Goal: Task Accomplishment & Management: Manage account settings

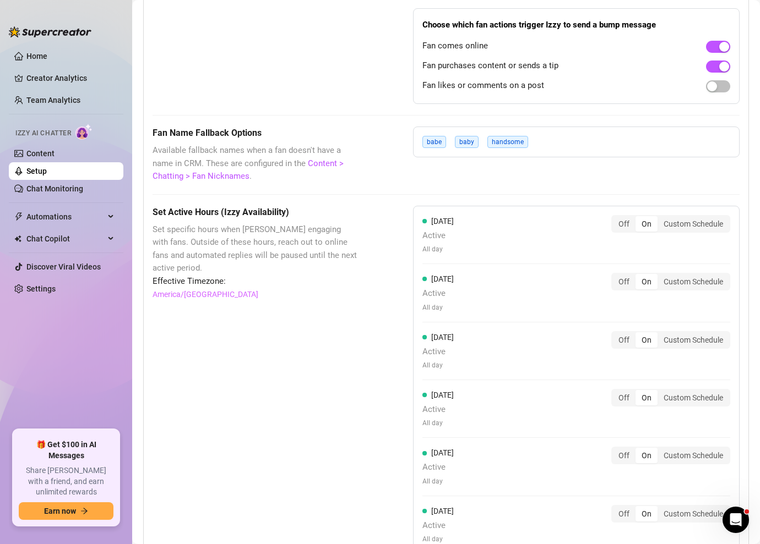
scroll to position [754, 0]
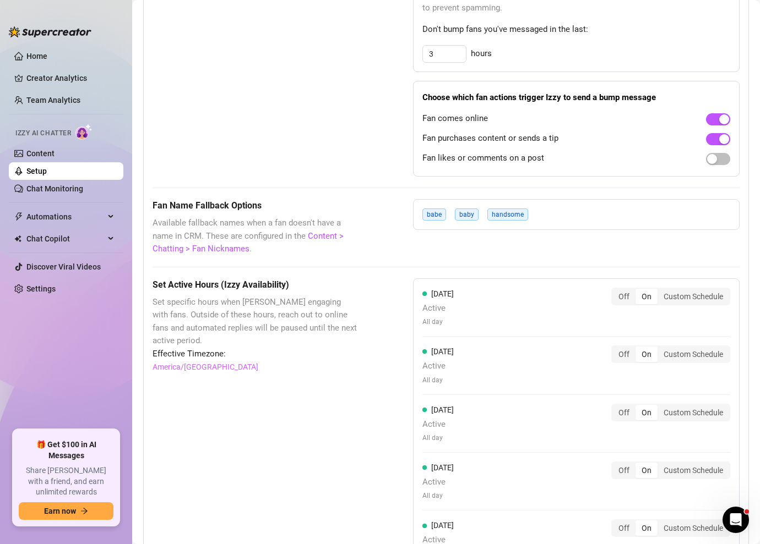
click at [674, 304] on div "Off On Custom Schedule" at bounding box center [670, 297] width 119 height 18
click at [680, 295] on div "Custom Schedule" at bounding box center [693, 296] width 72 height 15
click at [660, 291] on input "Custom Schedule" at bounding box center [660, 291] width 0 height 0
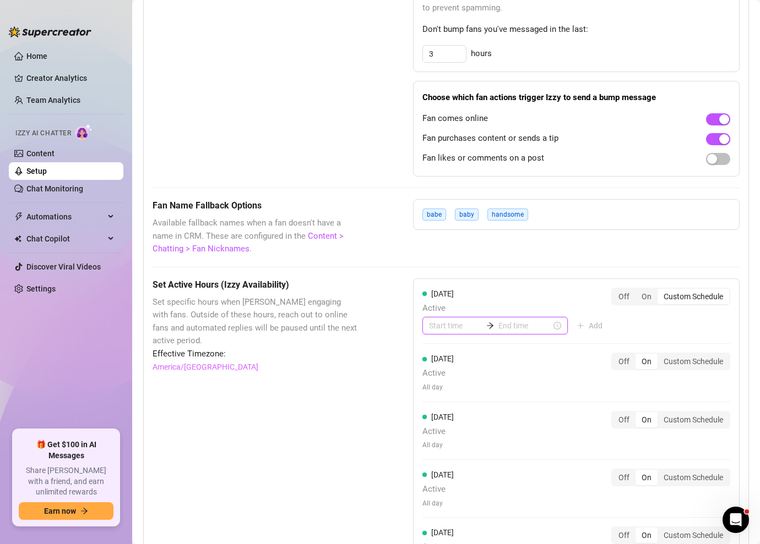
click at [444, 328] on input at bounding box center [455, 326] width 53 height 12
click at [440, 450] on div "06" at bounding box center [437, 447] width 26 height 15
type input "06:00"
click at [471, 358] on div "00" at bounding box center [469, 355] width 26 height 15
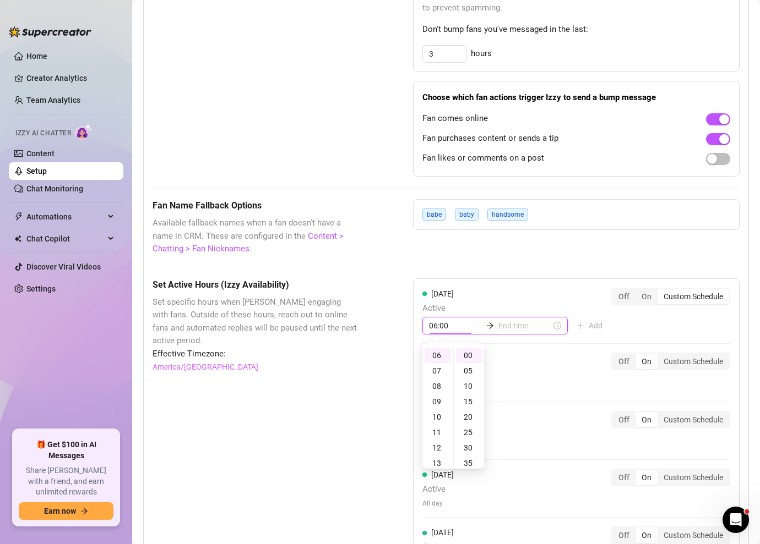
click at [502, 330] on input at bounding box center [524, 326] width 53 height 12
type input "06:05"
type input "11:00"
type input "23:00"
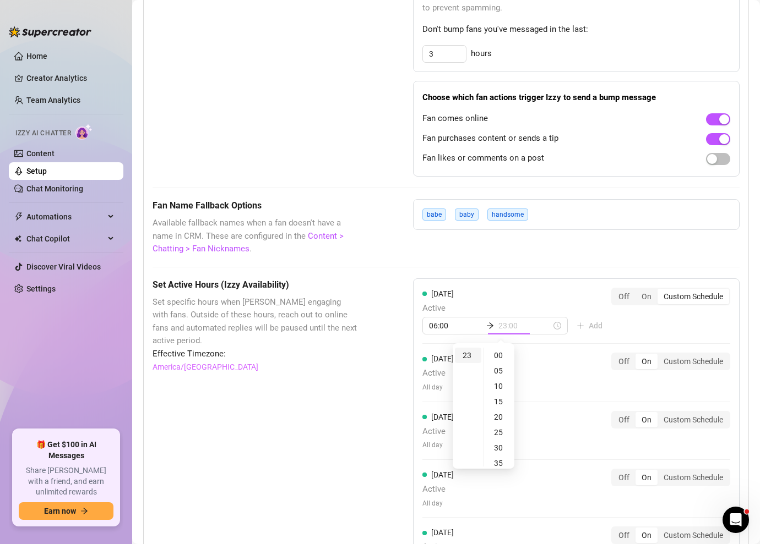
click at [465, 349] on div "23" at bounding box center [468, 355] width 26 height 15
click at [503, 356] on div "00" at bounding box center [499, 355] width 26 height 15
click at [554, 353] on div "[DATE] Active All day Off On Custom Schedule" at bounding box center [576, 373] width 308 height 40
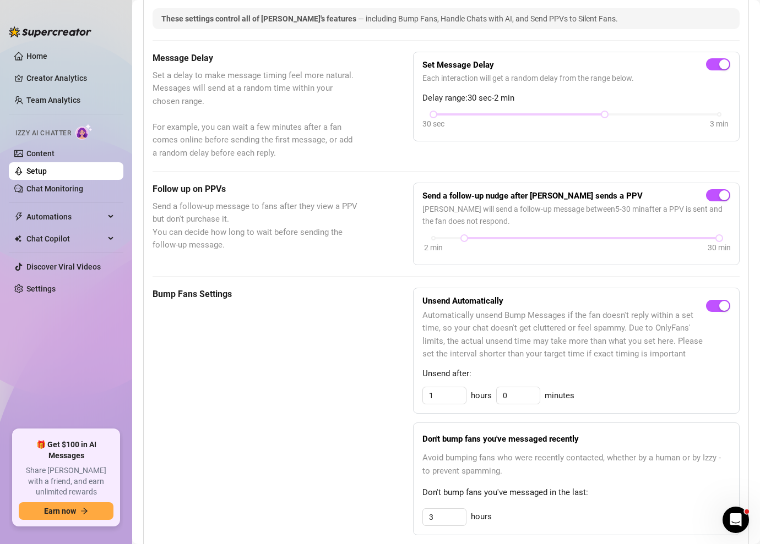
scroll to position [0, 0]
